Goal: Transaction & Acquisition: Subscribe to service/newsletter

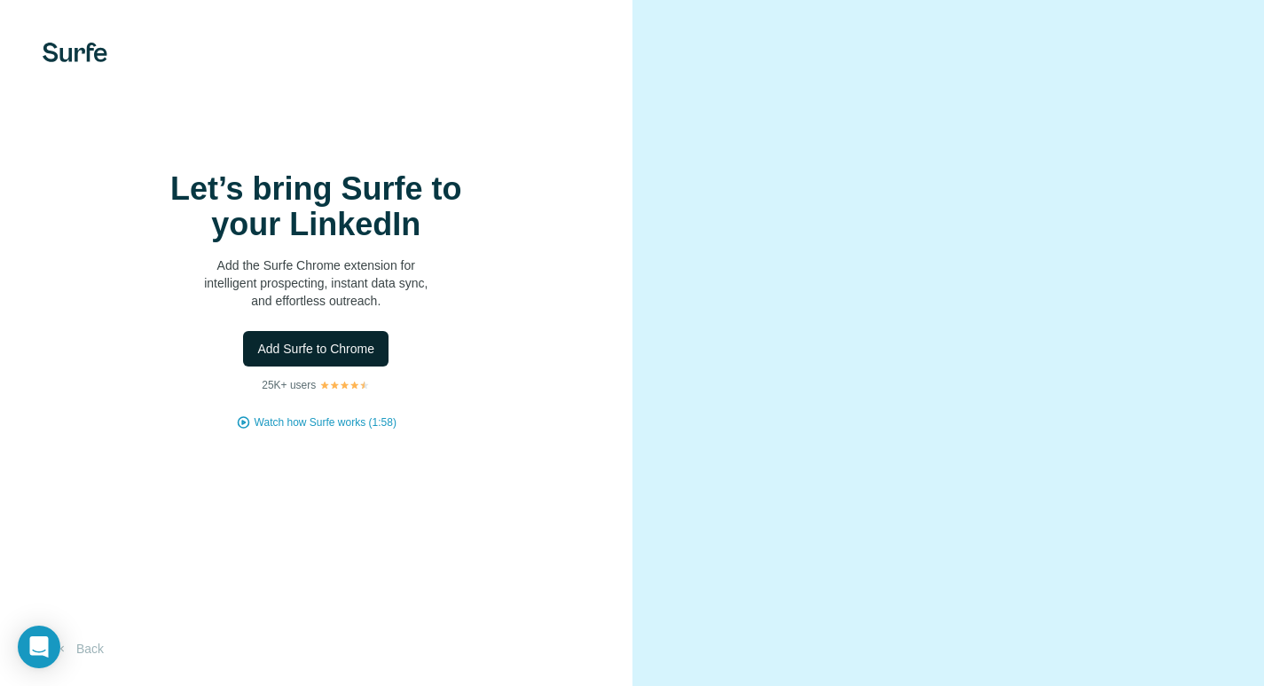
click at [360, 348] on span "Add Surfe to Chrome" at bounding box center [315, 349] width 117 height 18
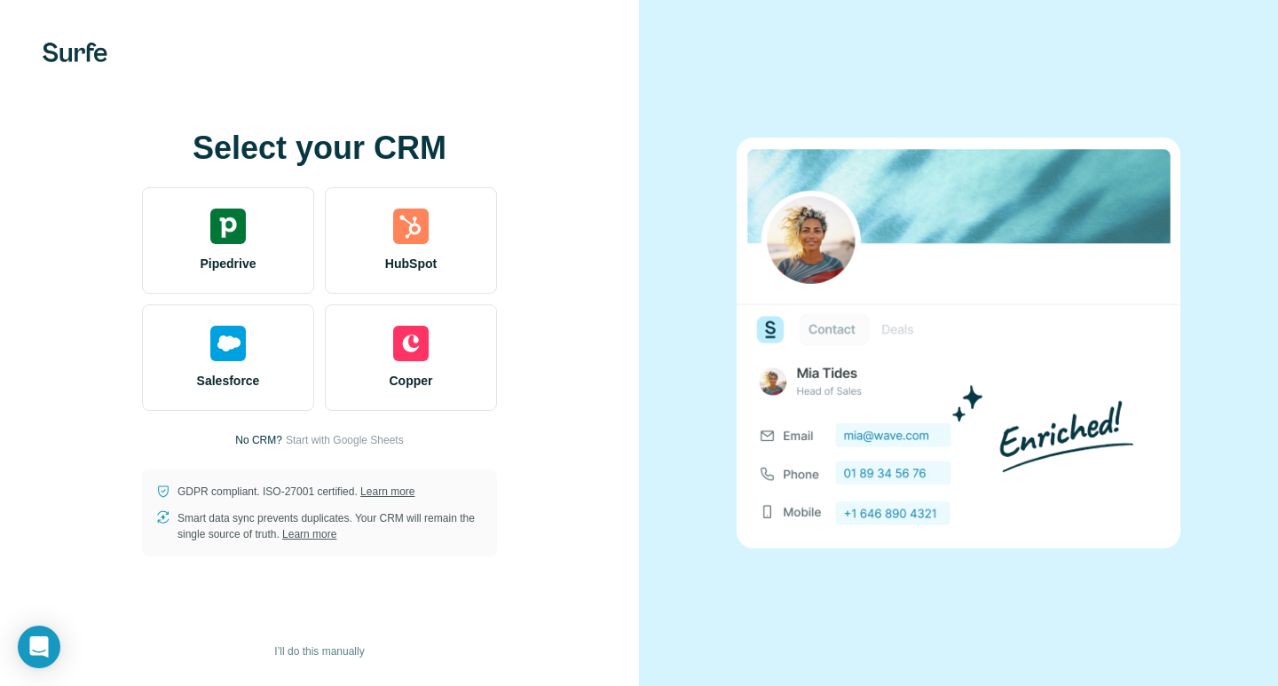
click at [555, 140] on div "Select your CRM Pipedrive HubSpot Salesforce Copper No CRM? Start with Google S…" at bounding box center [319, 343] width 568 height 426
click at [292, 639] on button "I’ll do this manually" at bounding box center [319, 651] width 114 height 27
click at [298, 651] on span "I’ll do this manually" at bounding box center [319, 651] width 90 height 16
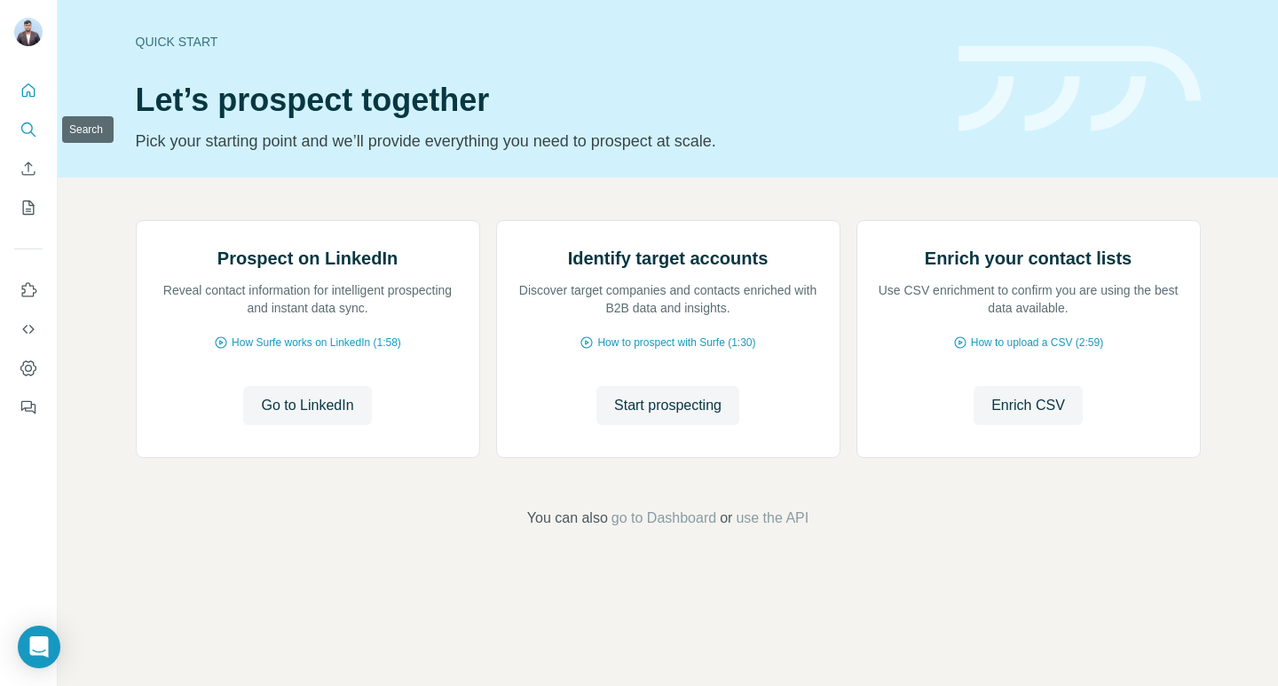
click at [30, 122] on icon "Search" at bounding box center [29, 130] width 18 height 18
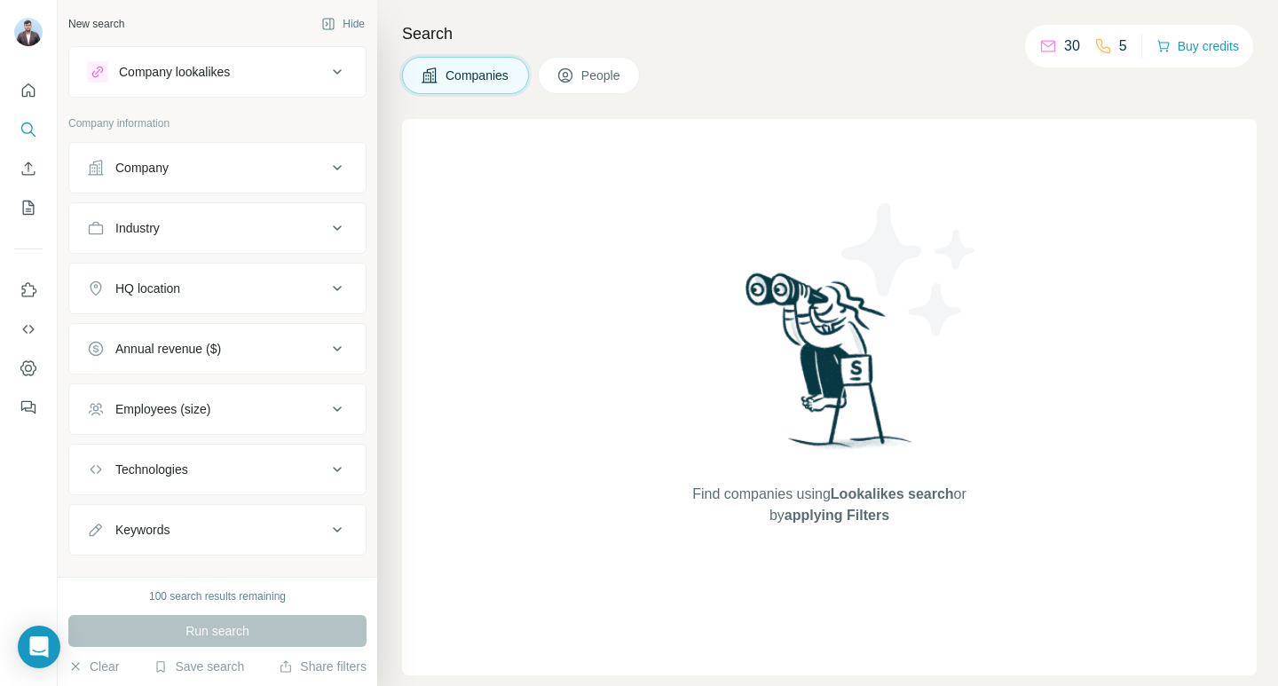
click at [296, 75] on div "Company lookalikes" at bounding box center [207, 71] width 240 height 21
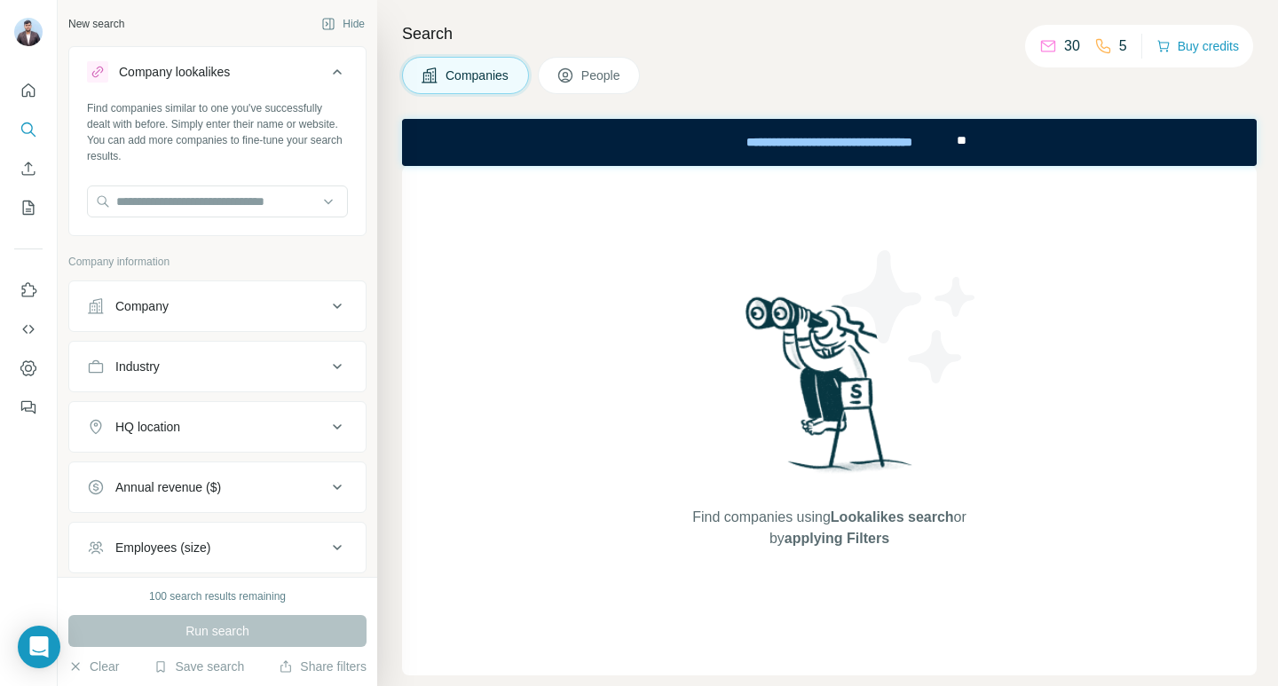
click at [296, 75] on div "Company lookalikes" at bounding box center [207, 71] width 240 height 21
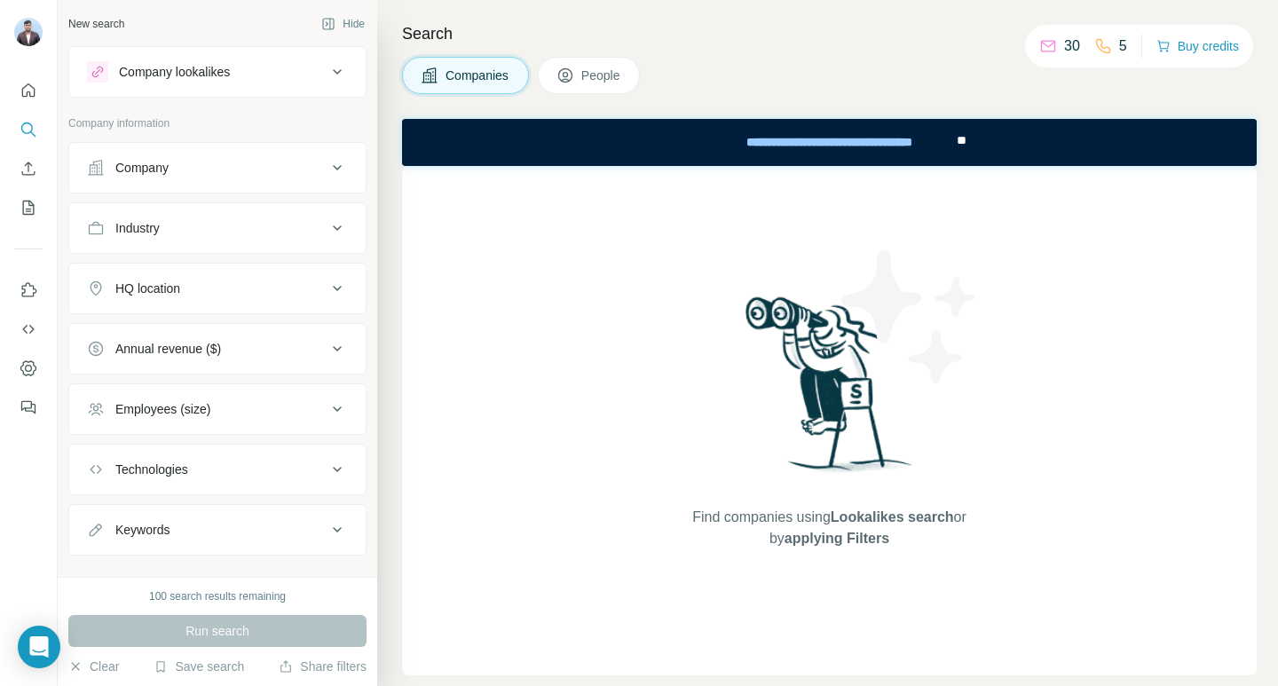
click at [247, 159] on div "Company" at bounding box center [207, 168] width 240 height 18
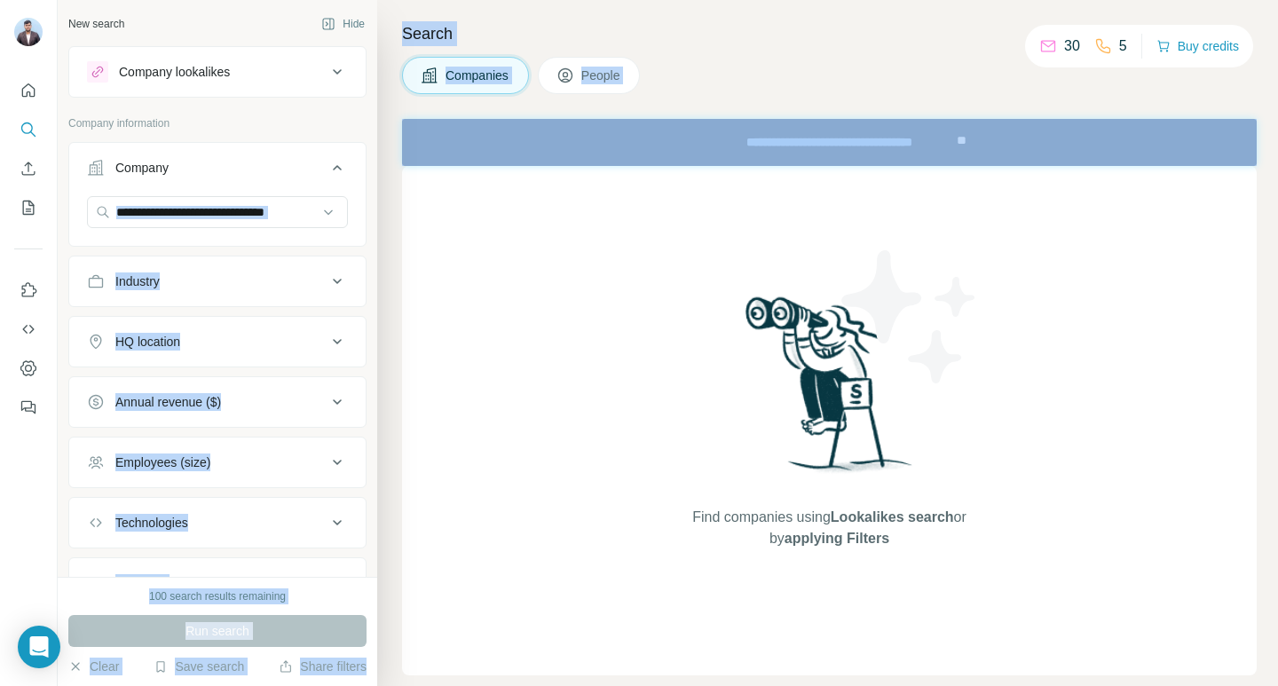
drag, startPoint x: 378, startPoint y: 112, endPoint x: 368, endPoint y: 168, distance: 56.7
click at [368, 168] on div "New search Hide Company lookalikes Company information Company Industry HQ loca…" at bounding box center [668, 343] width 1220 height 686
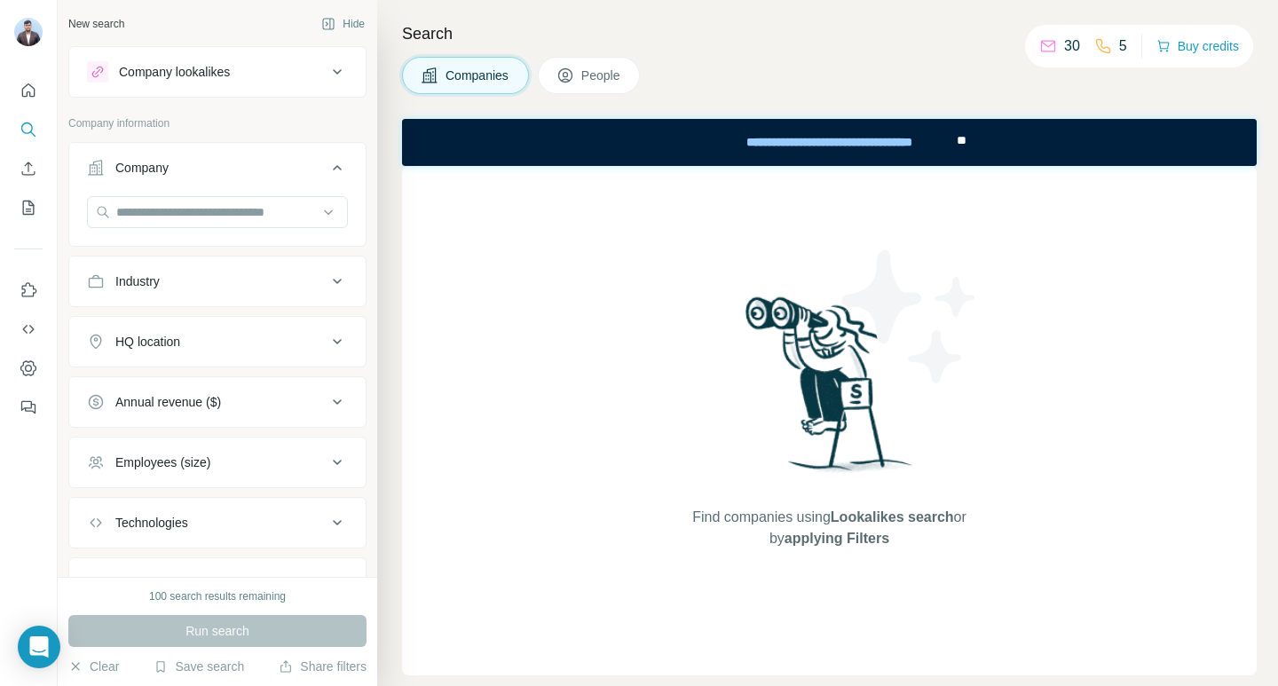
click at [439, 256] on div "Find companies using Lookalikes search or by applying Filters" at bounding box center [829, 420] width 854 height 509
click at [201, 212] on input "text" at bounding box center [217, 212] width 261 height 32
click at [452, 271] on div "Find companies using Lookalikes search or by applying Filters" at bounding box center [829, 420] width 854 height 509
click at [30, 166] on icon "Enrich CSV" at bounding box center [29, 169] width 18 height 18
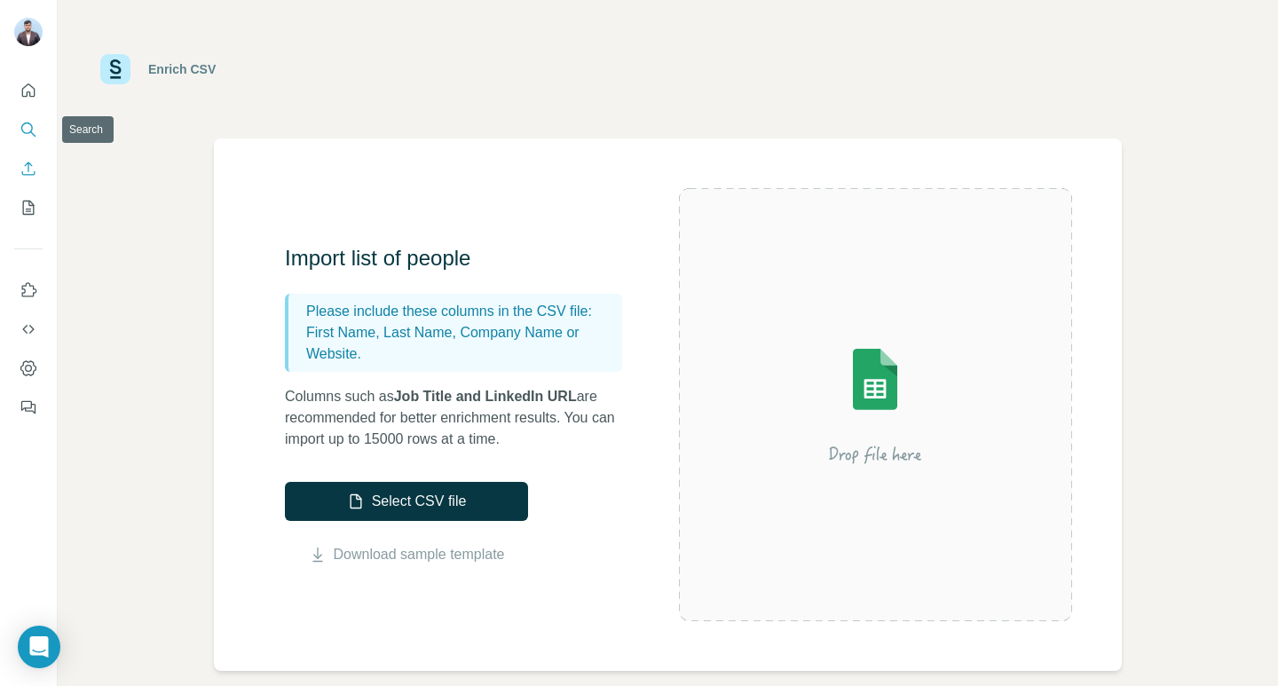
click at [28, 122] on icon "Search" at bounding box center [29, 130] width 18 height 18
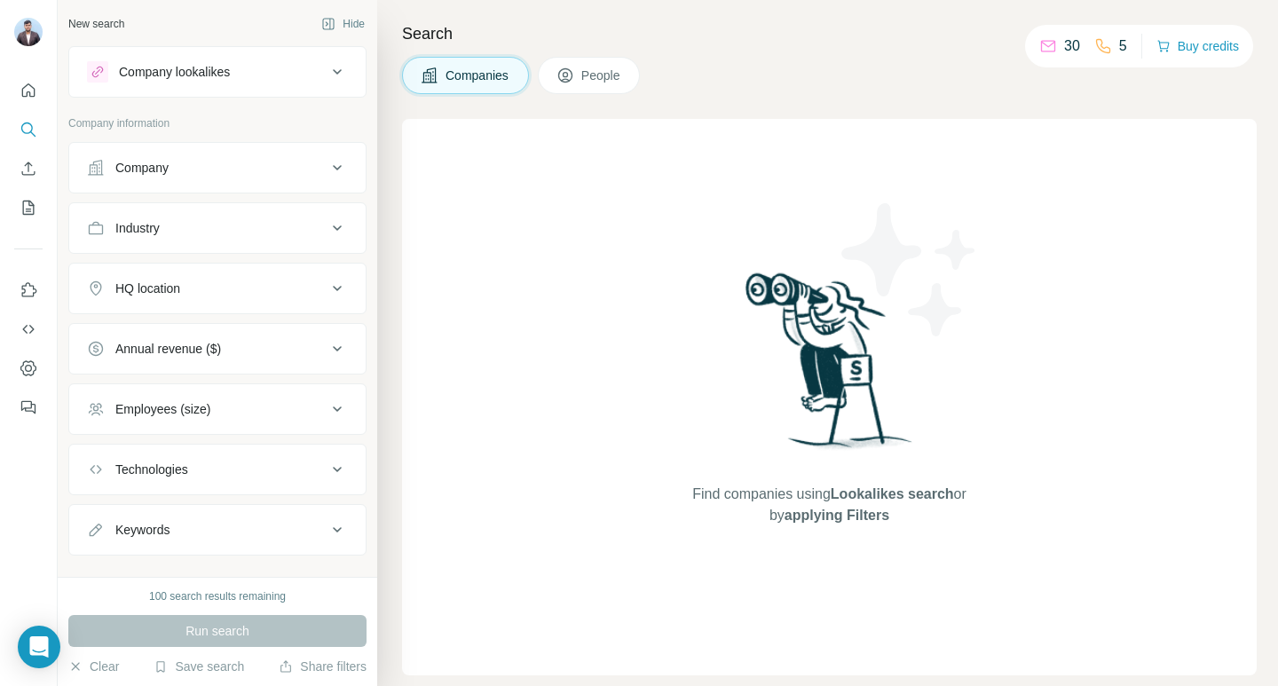
click at [129, 169] on div "Company" at bounding box center [141, 168] width 53 height 18
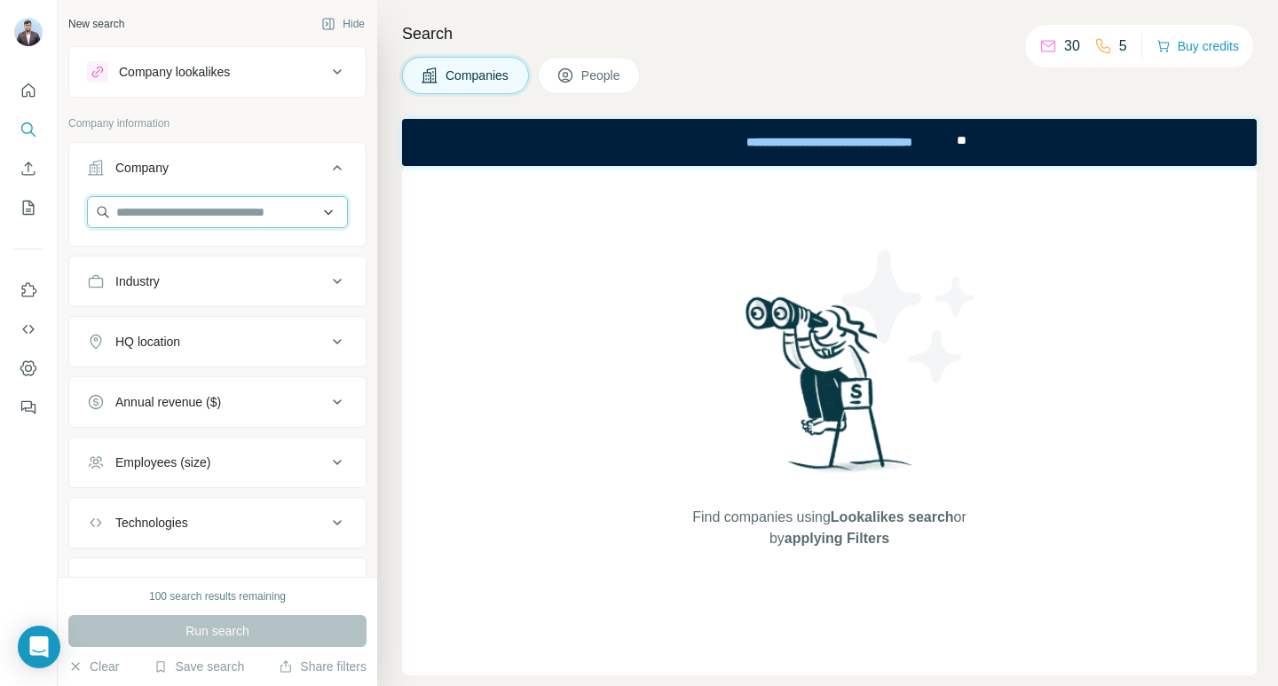
click at [150, 207] on input "text" at bounding box center [217, 212] width 261 height 32
click at [274, 53] on button "Company lookalikes" at bounding box center [217, 72] width 296 height 43
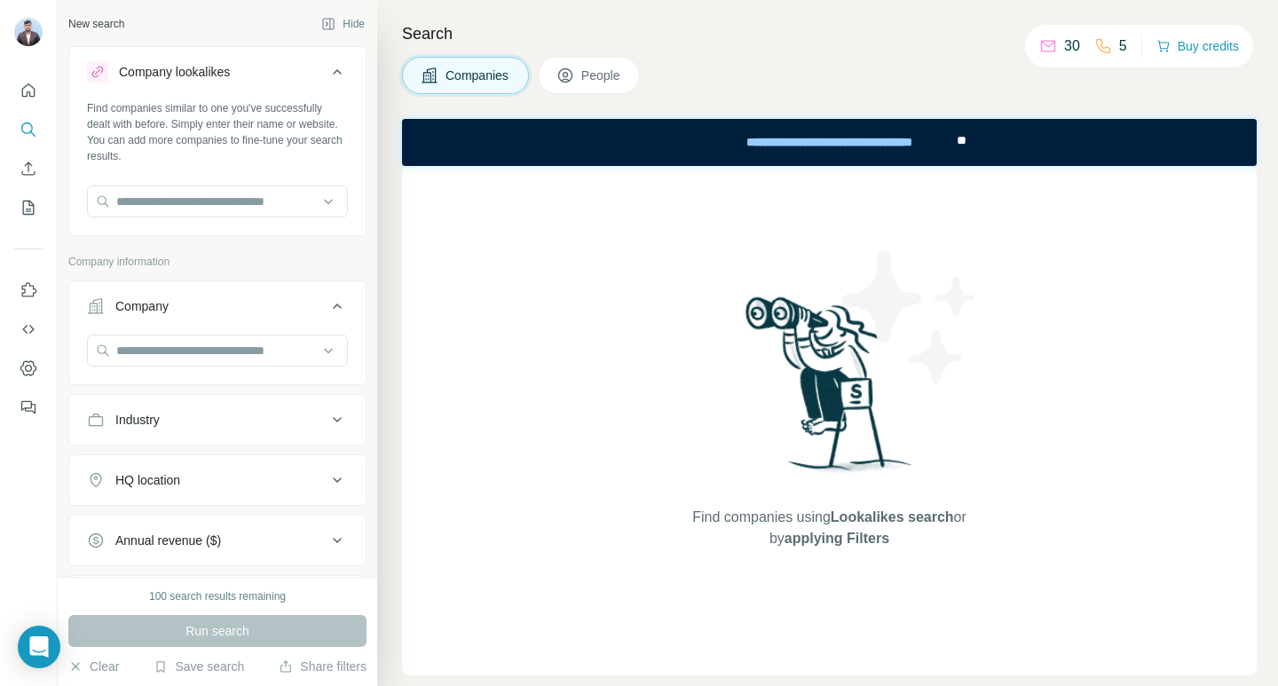
click at [274, 53] on button "Company lookalikes" at bounding box center [217, 76] width 296 height 50
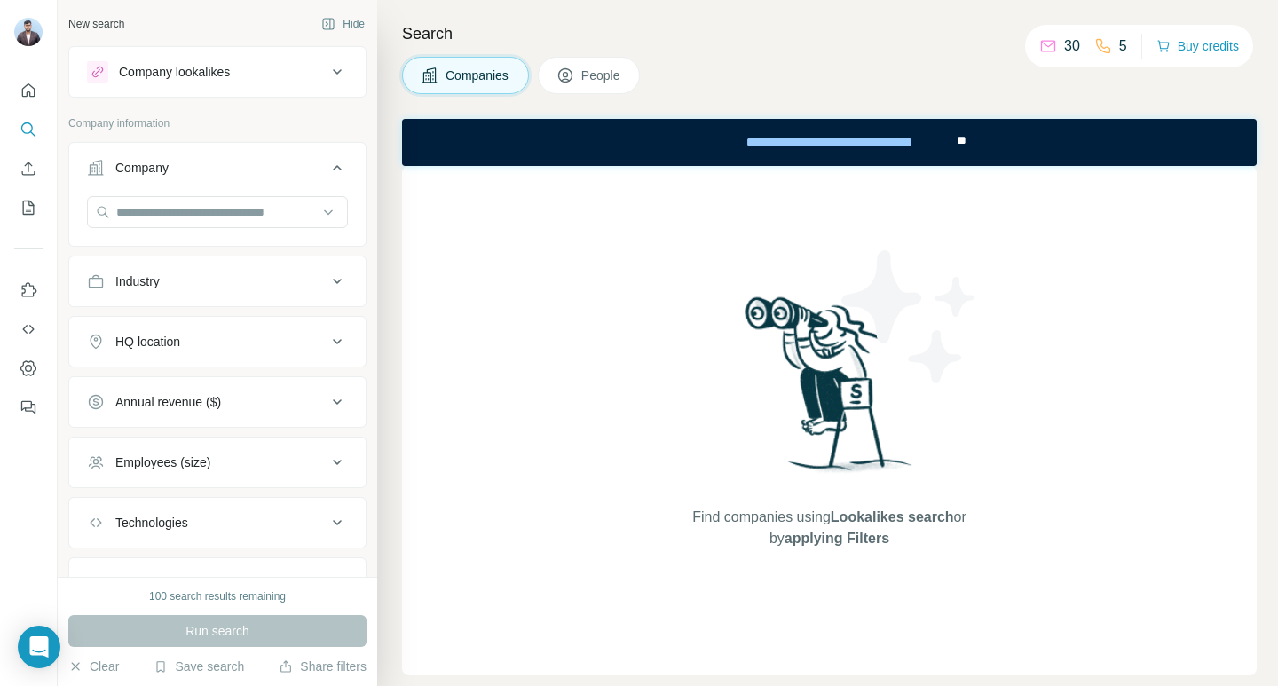
click at [220, 228] on div at bounding box center [217, 213] width 261 height 35
click at [83, 658] on button "Clear" at bounding box center [93, 666] width 51 height 18
click at [35, 211] on icon "My lists" at bounding box center [29, 208] width 18 height 18
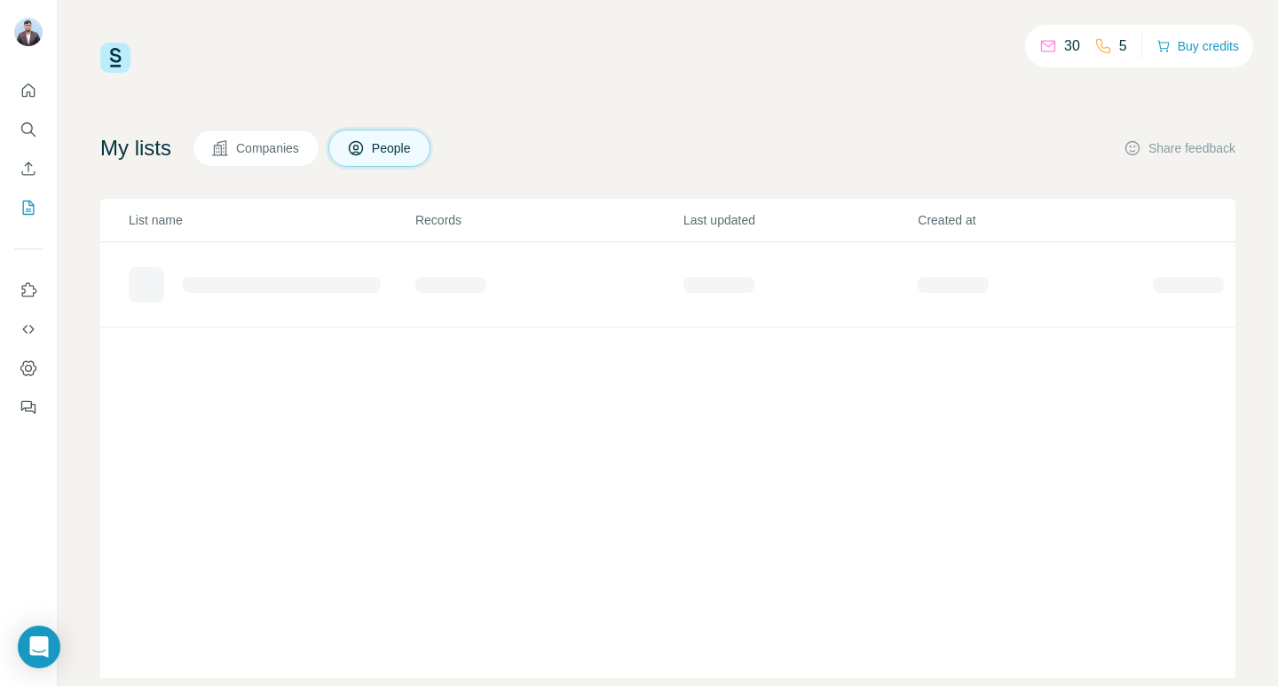
click at [283, 136] on button "Companies" at bounding box center [256, 148] width 127 height 37
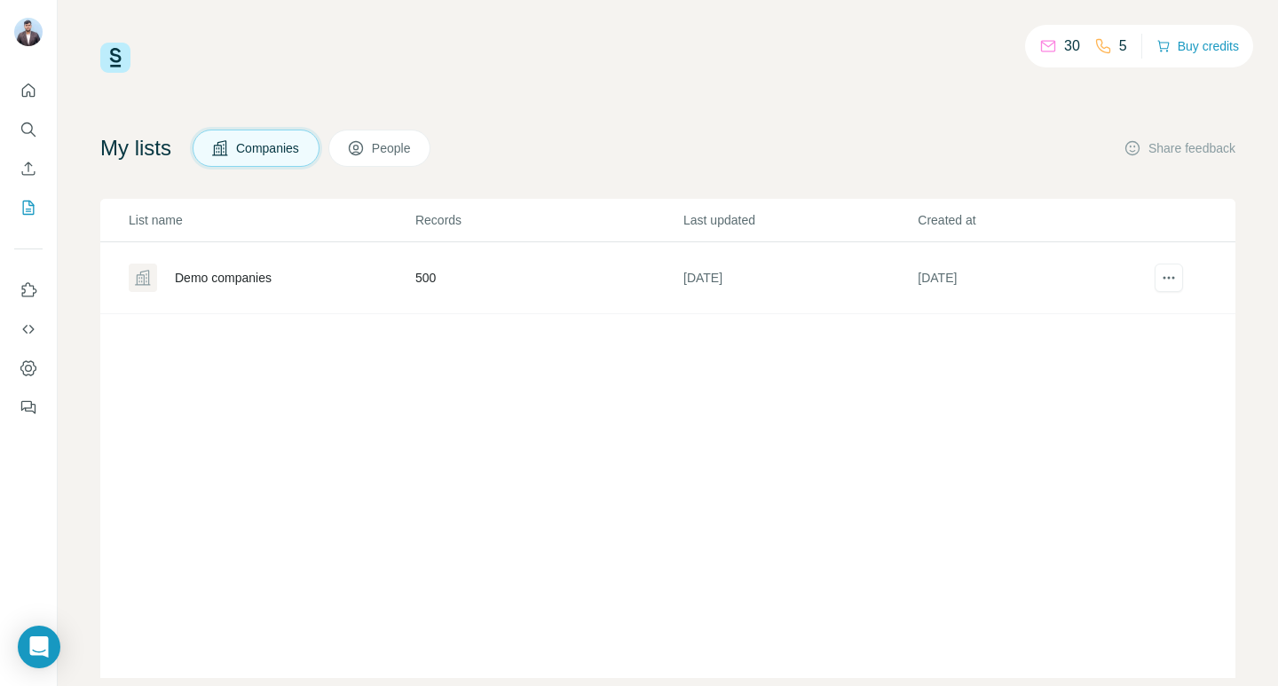
click at [238, 273] on div "Demo companies" at bounding box center [223, 278] width 97 height 18
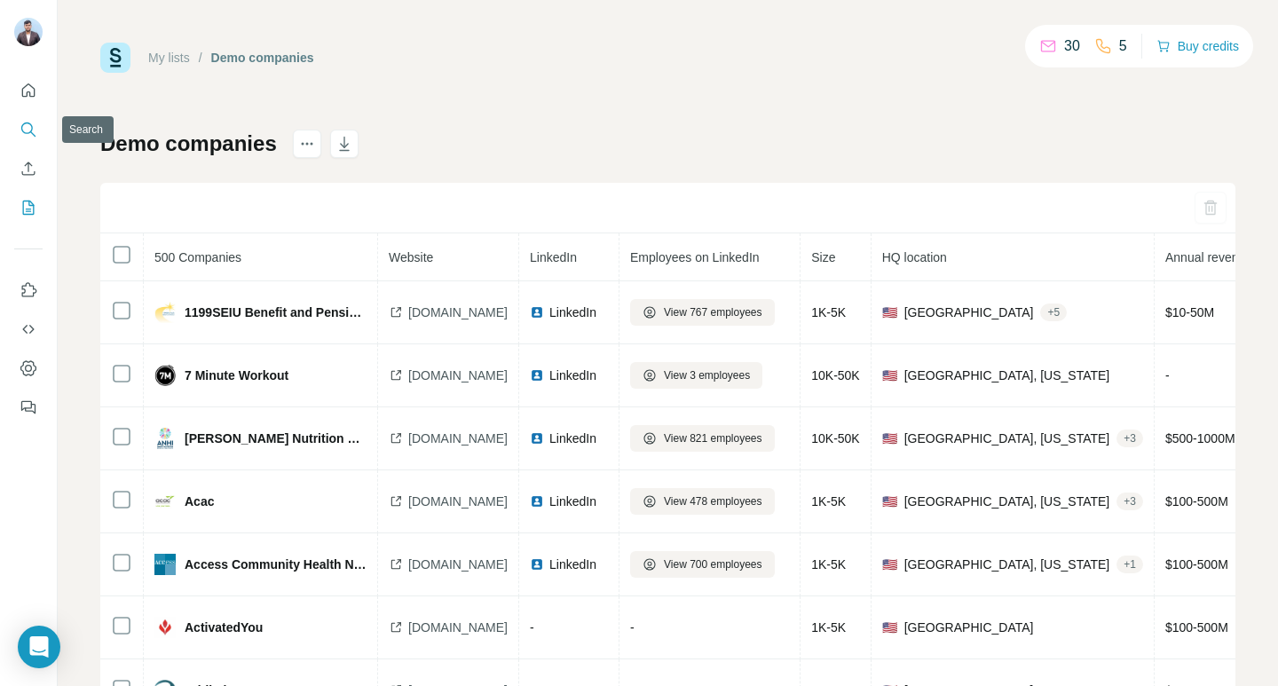
click at [29, 133] on icon "Search" at bounding box center [27, 128] width 12 height 12
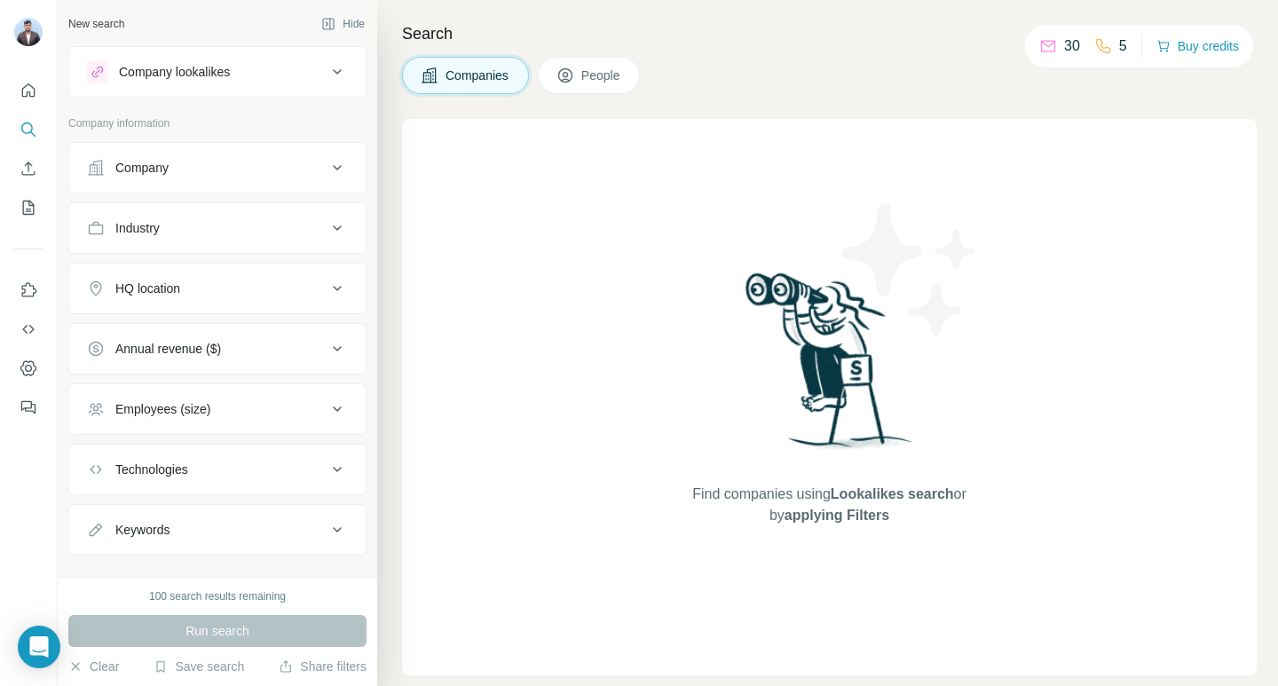
click at [173, 192] on div "Company" at bounding box center [217, 167] width 298 height 51
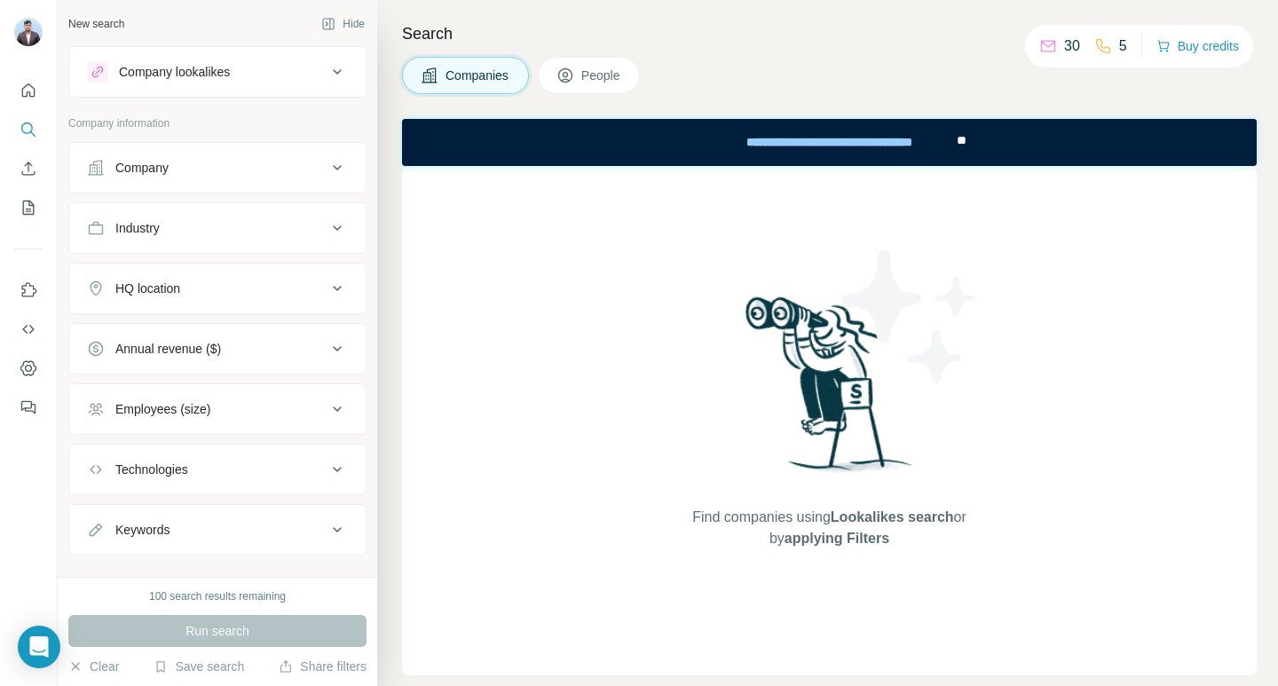
click at [177, 180] on button "Company" at bounding box center [217, 167] width 296 height 43
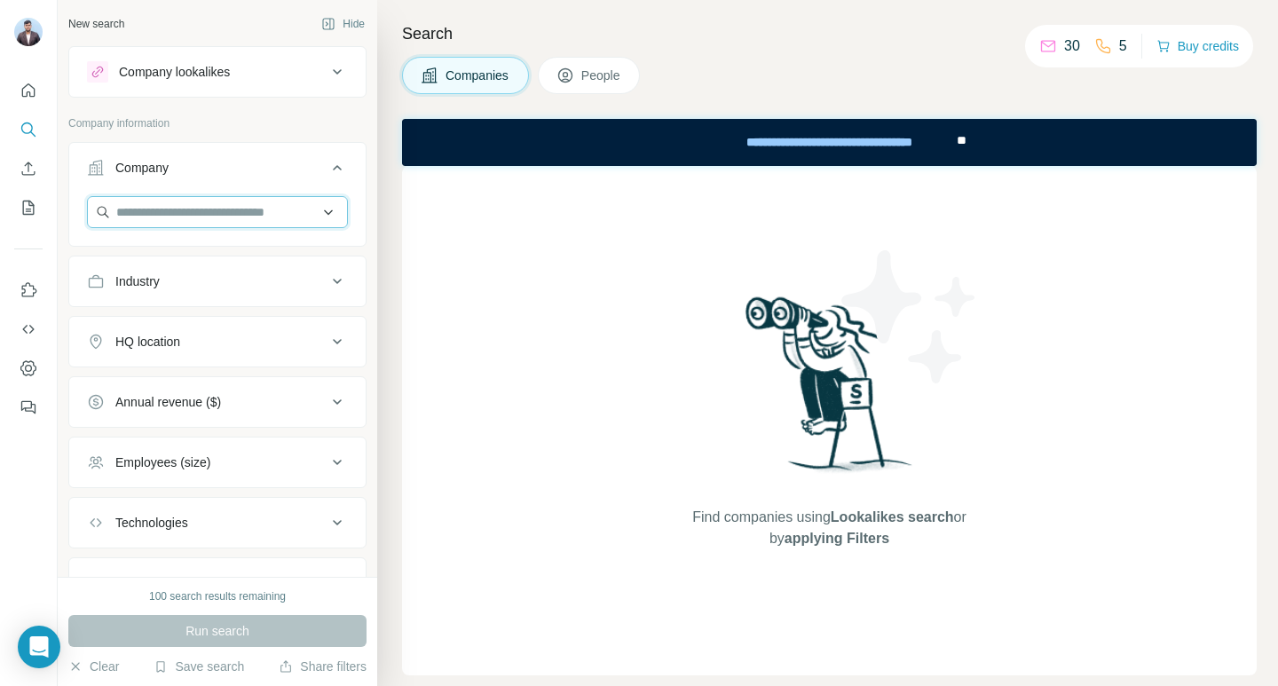
click at [186, 203] on input "text" at bounding box center [217, 212] width 261 height 32
